Goal: Navigation & Orientation: Find specific page/section

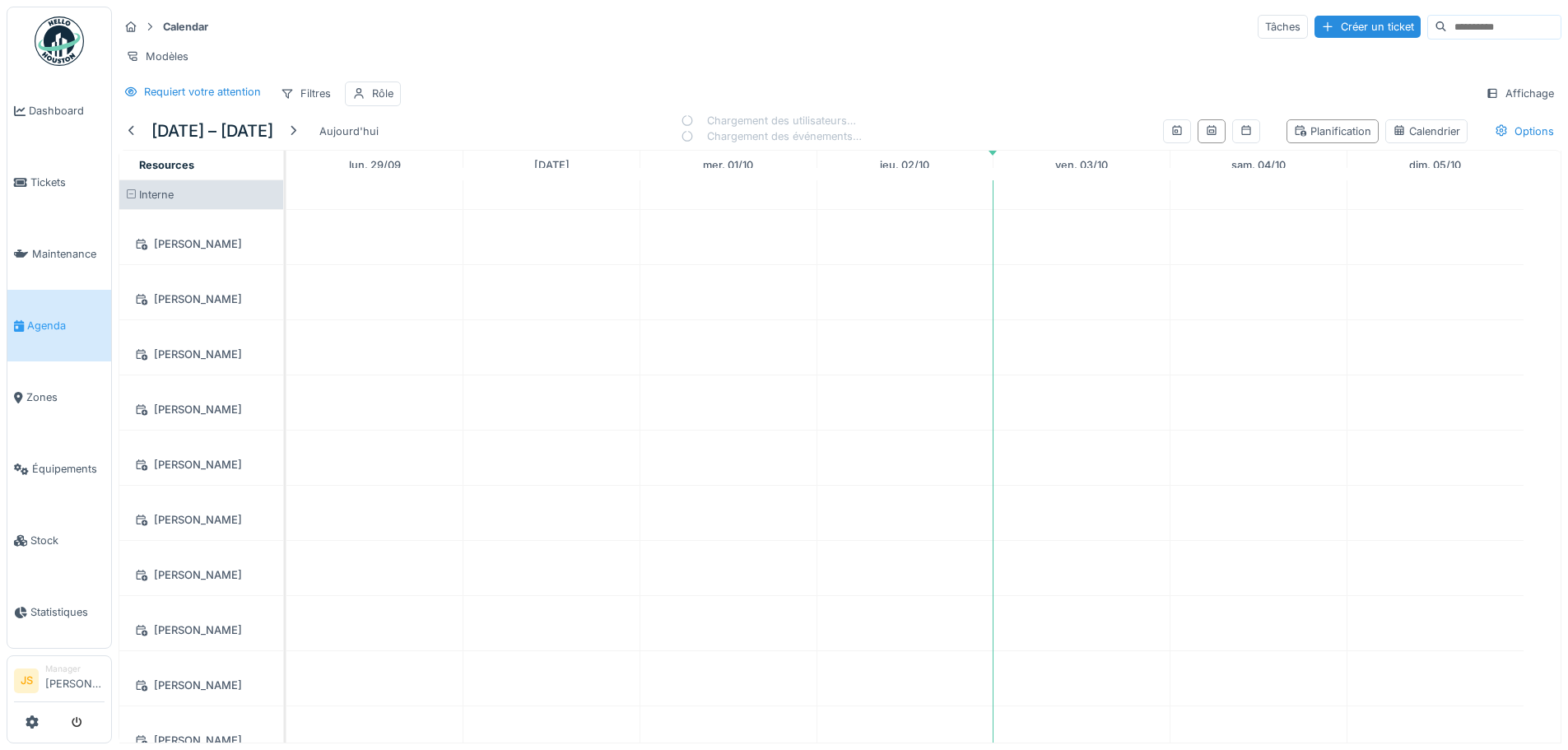
click at [21, 320] on icon at bounding box center [18, 326] width 10 height 12
click at [57, 335] on link "Agenda" at bounding box center [59, 325] width 104 height 71
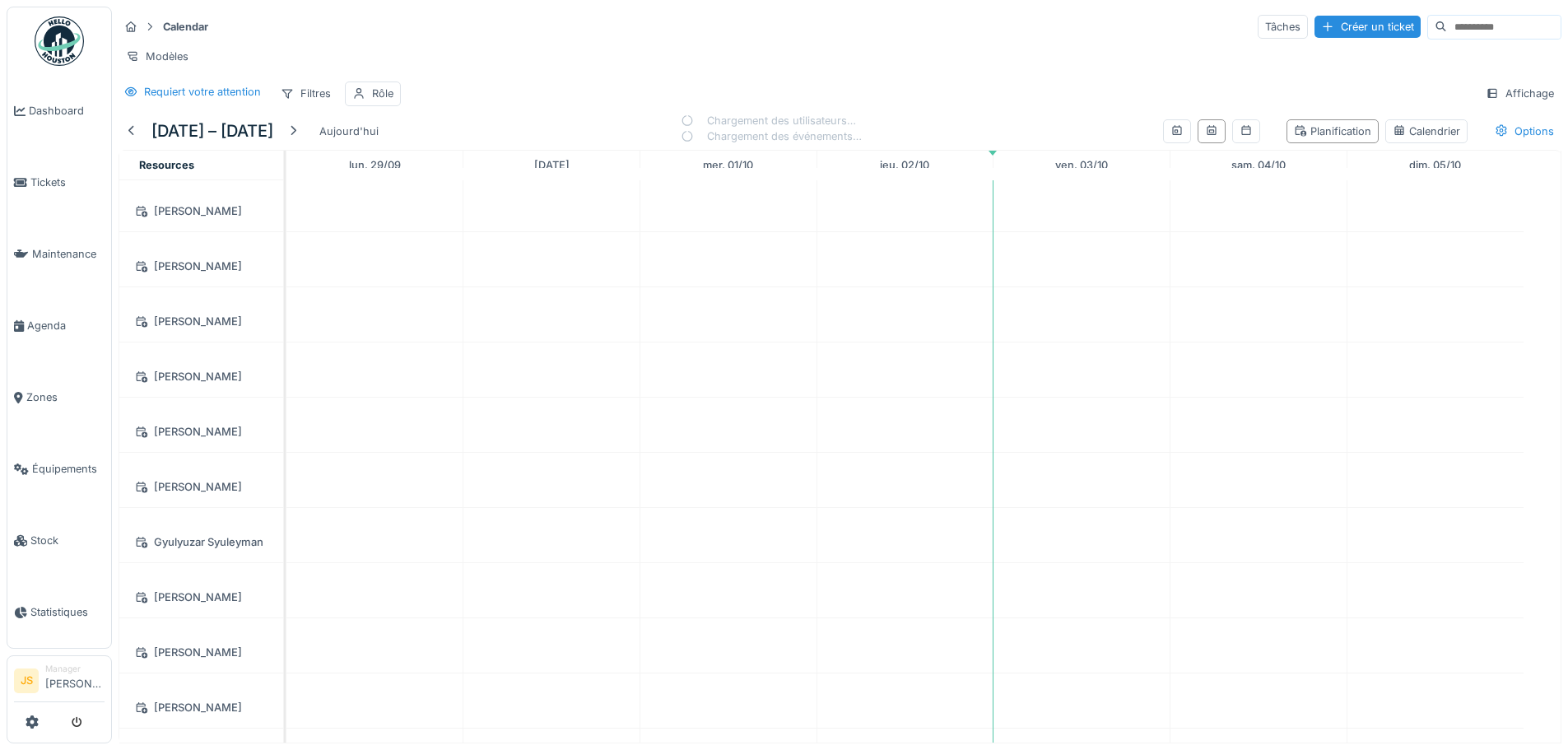
scroll to position [1016, 0]
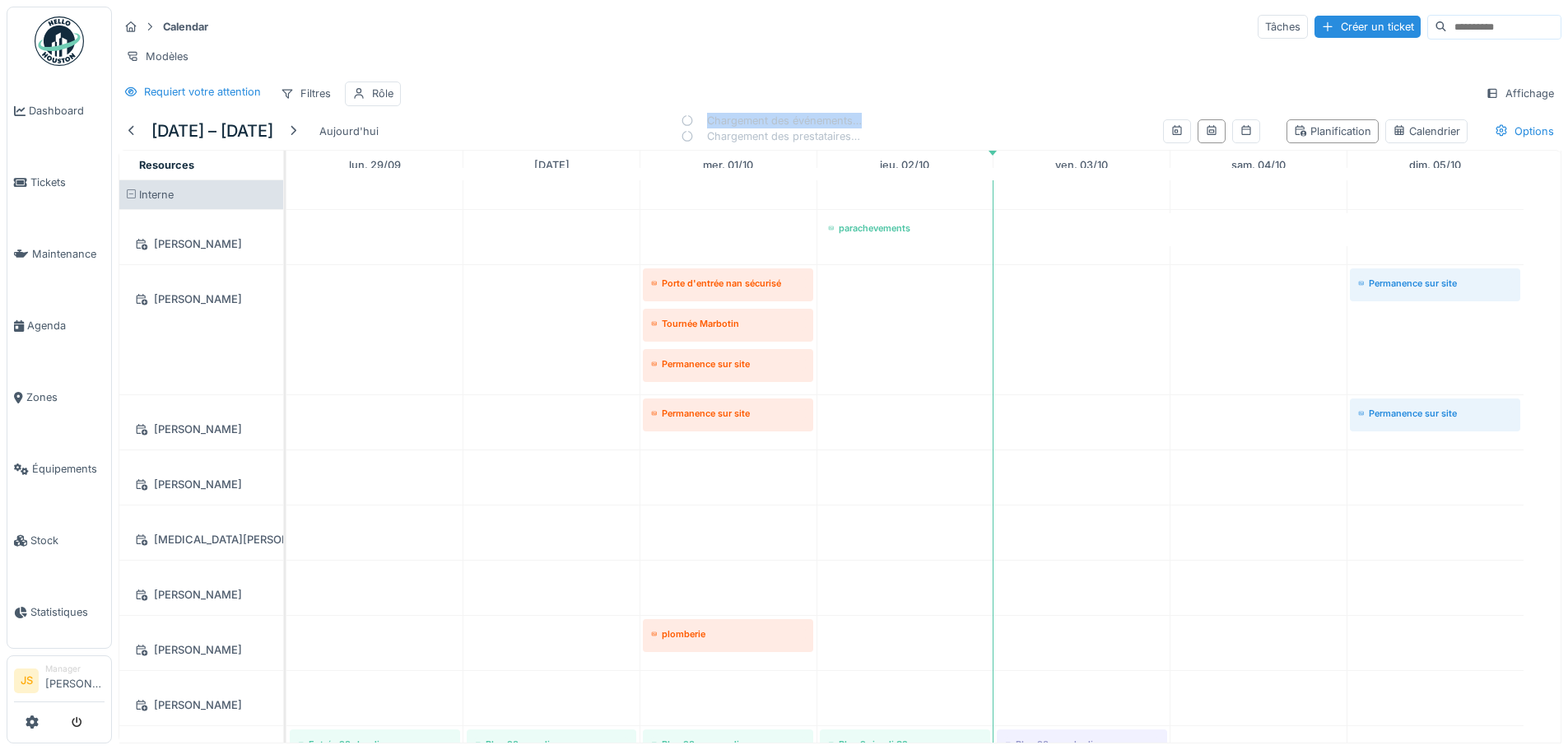
drag, startPoint x: 720, startPoint y: 133, endPoint x: 875, endPoint y: 138, distance: 155.1
click at [875, 138] on div "29 sept. – 5 oct. 2025 Aujourd'hui Chargement des événements… Chargement des pr…" at bounding box center [840, 131] width 1443 height 37
click at [882, 138] on div "29 sept. – 5 oct. 2025 Aujourd'hui Chargement des événements… Chargement des pr…" at bounding box center [840, 131] width 1443 height 37
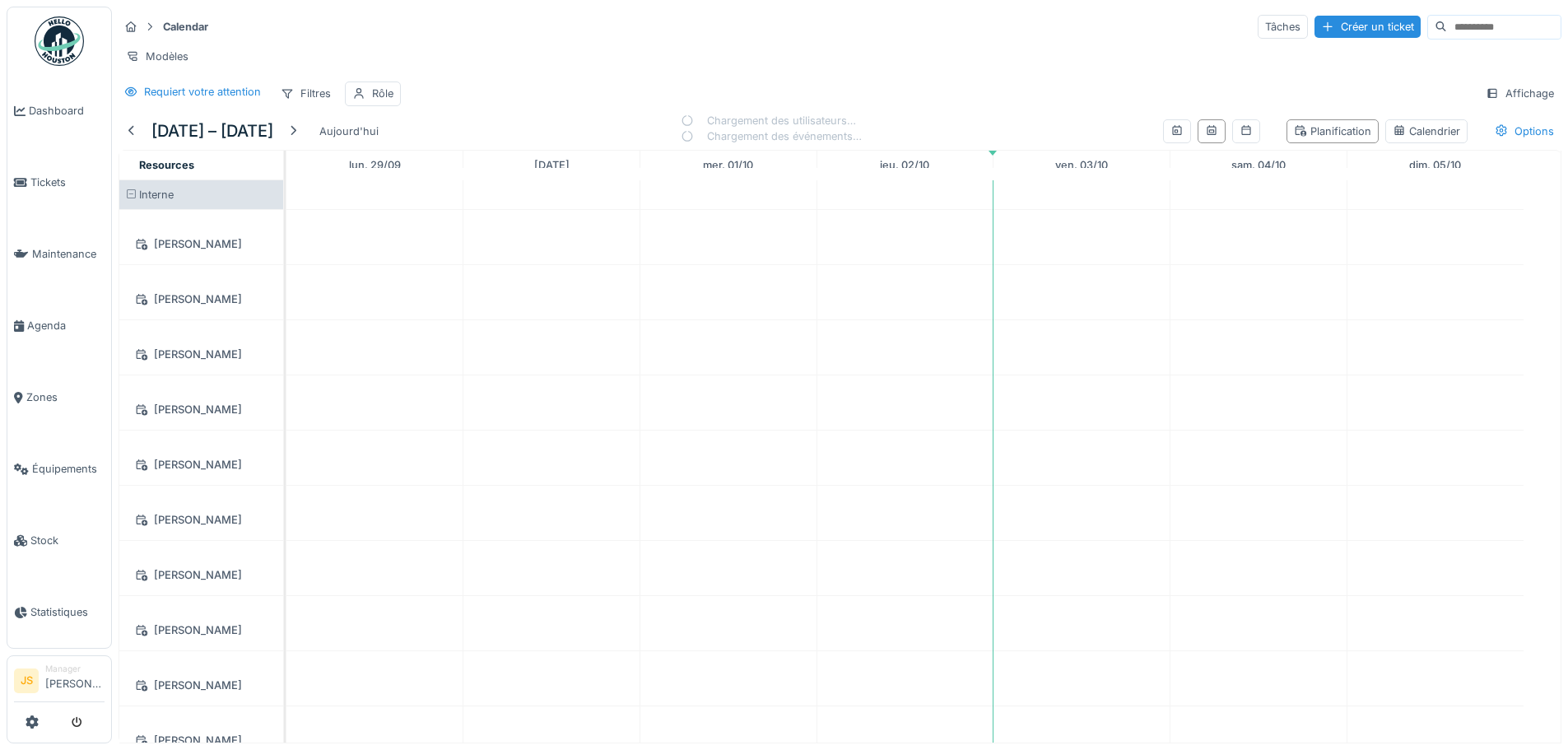
click at [66, 320] on span "Agenda" at bounding box center [66, 325] width 78 height 15
